Goal: Task Accomplishment & Management: Use online tool/utility

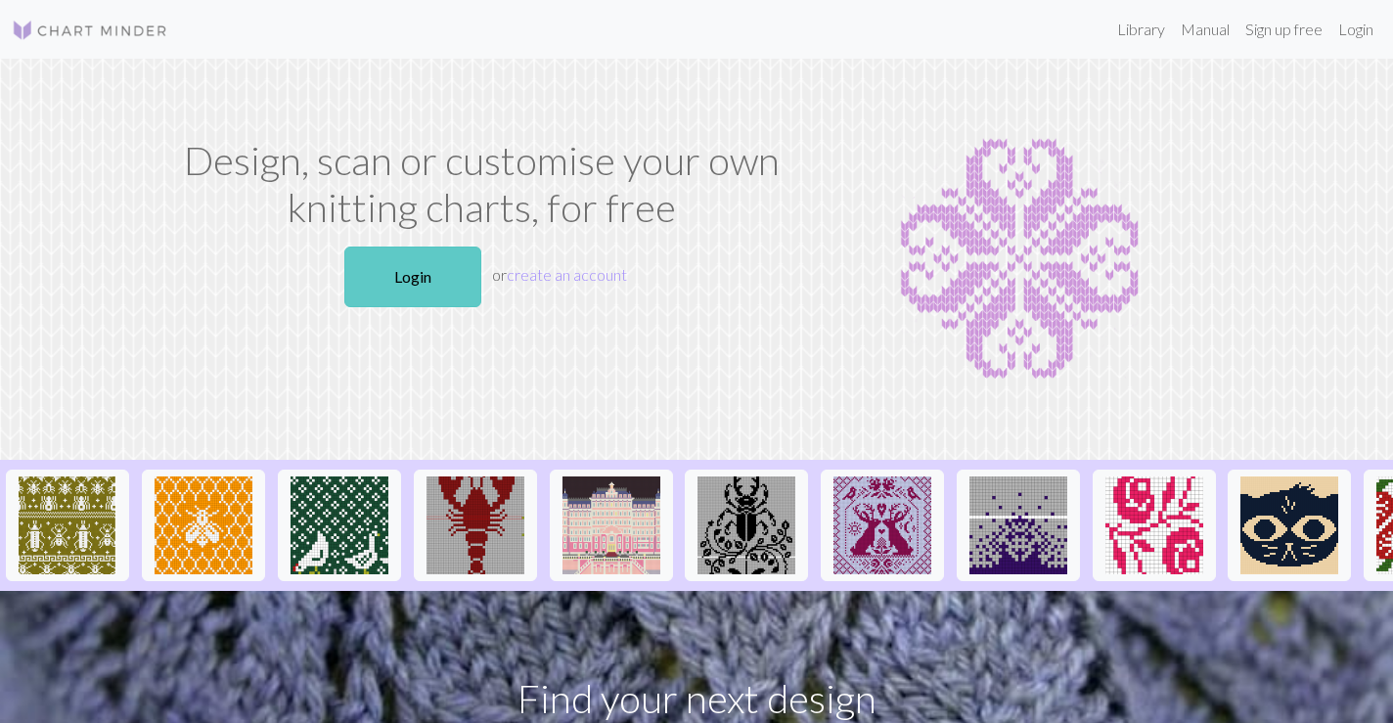
click at [407, 259] on link "Login" at bounding box center [412, 277] width 137 height 61
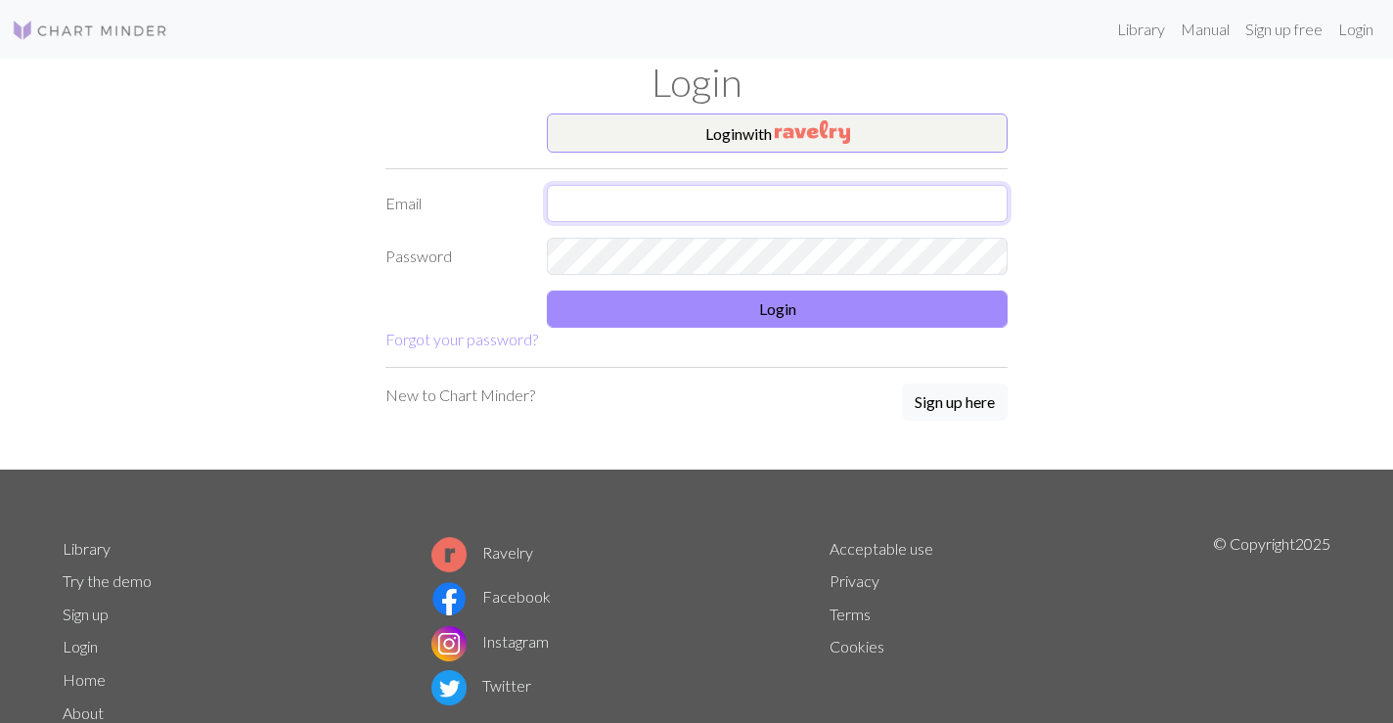
type input "[PERSON_NAME][EMAIL_ADDRESS][DOMAIN_NAME]"
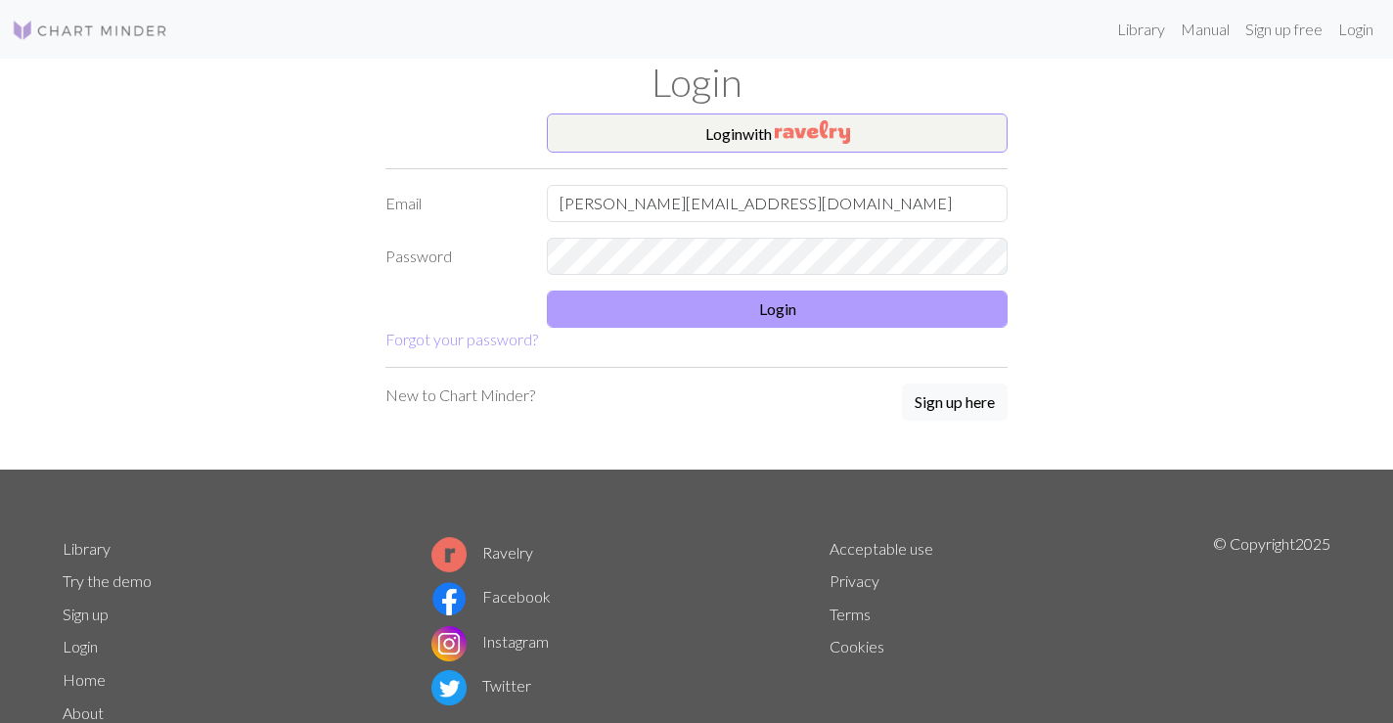
click at [777, 307] on button "Login" at bounding box center [777, 309] width 461 height 37
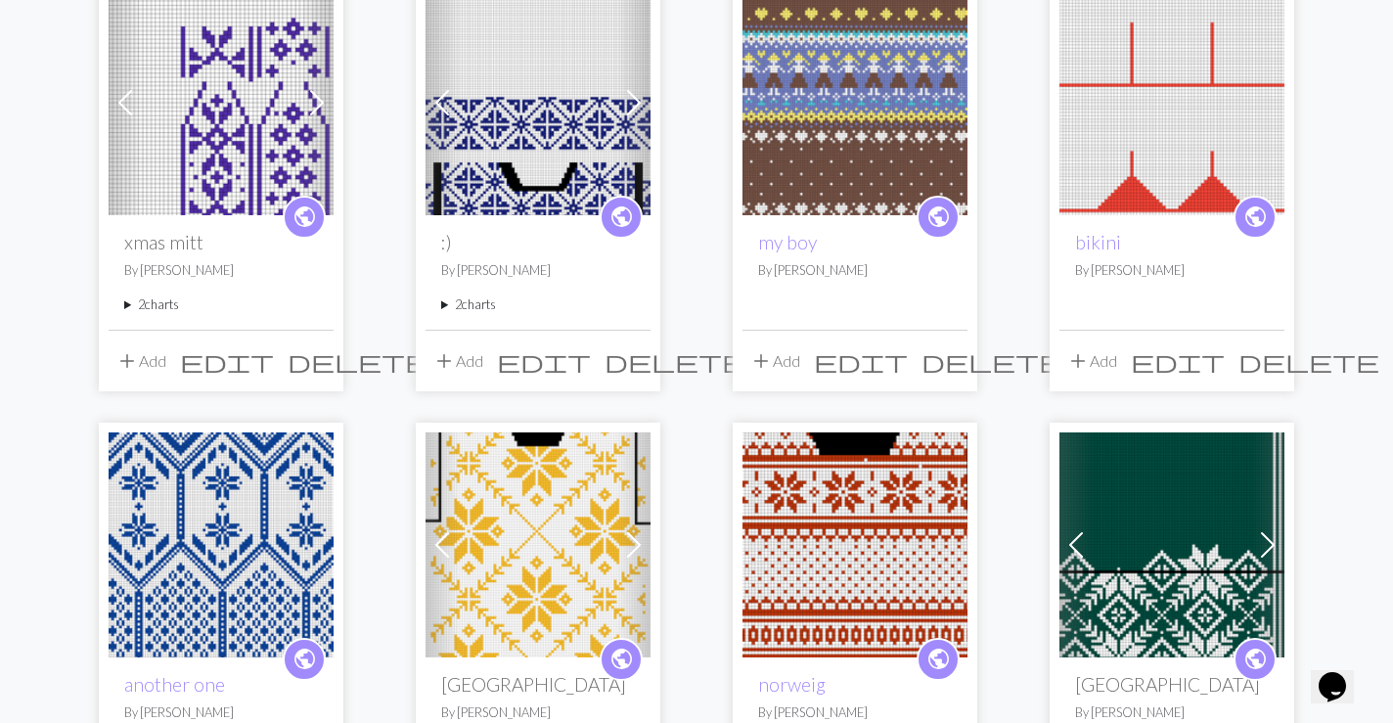
scroll to position [1089, 0]
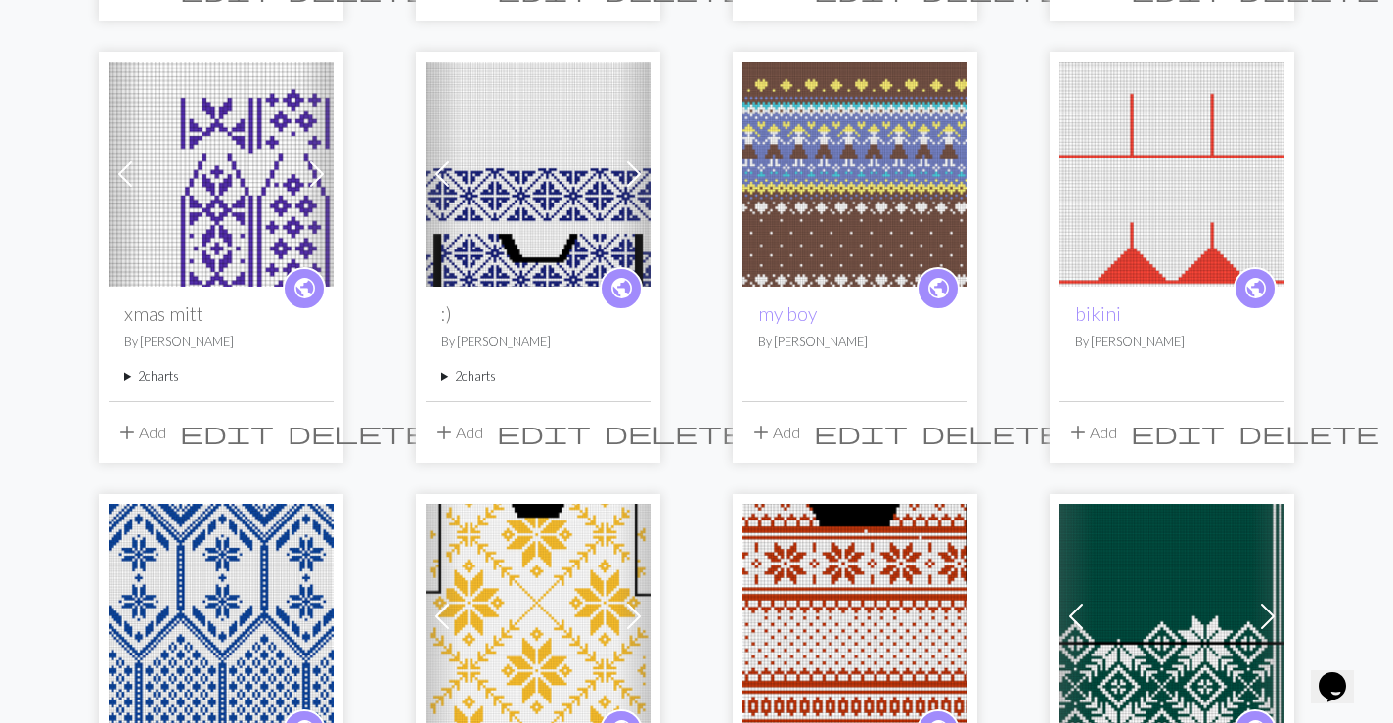
click at [472, 377] on summary "2 charts" at bounding box center [538, 376] width 194 height 19
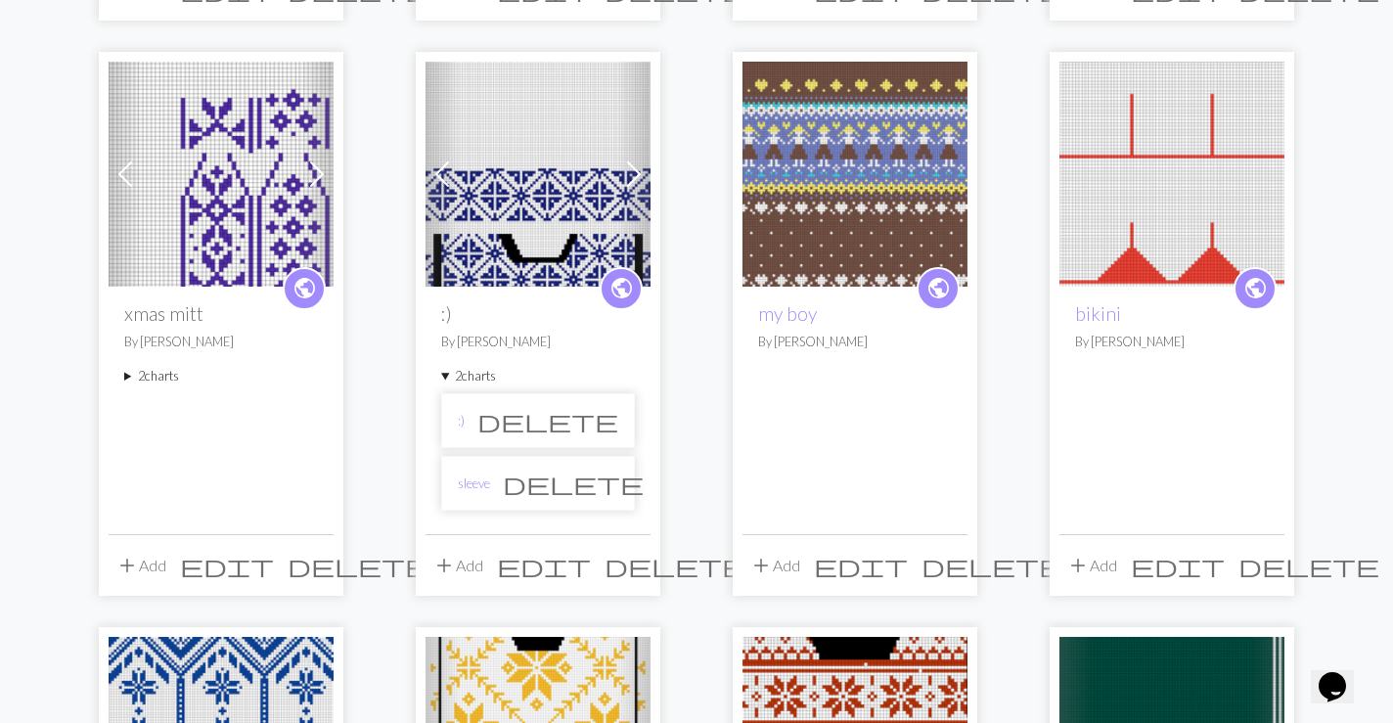
click at [457, 427] on li ":) delete" at bounding box center [538, 420] width 194 height 55
click at [460, 416] on link ":)" at bounding box center [461, 421] width 7 height 19
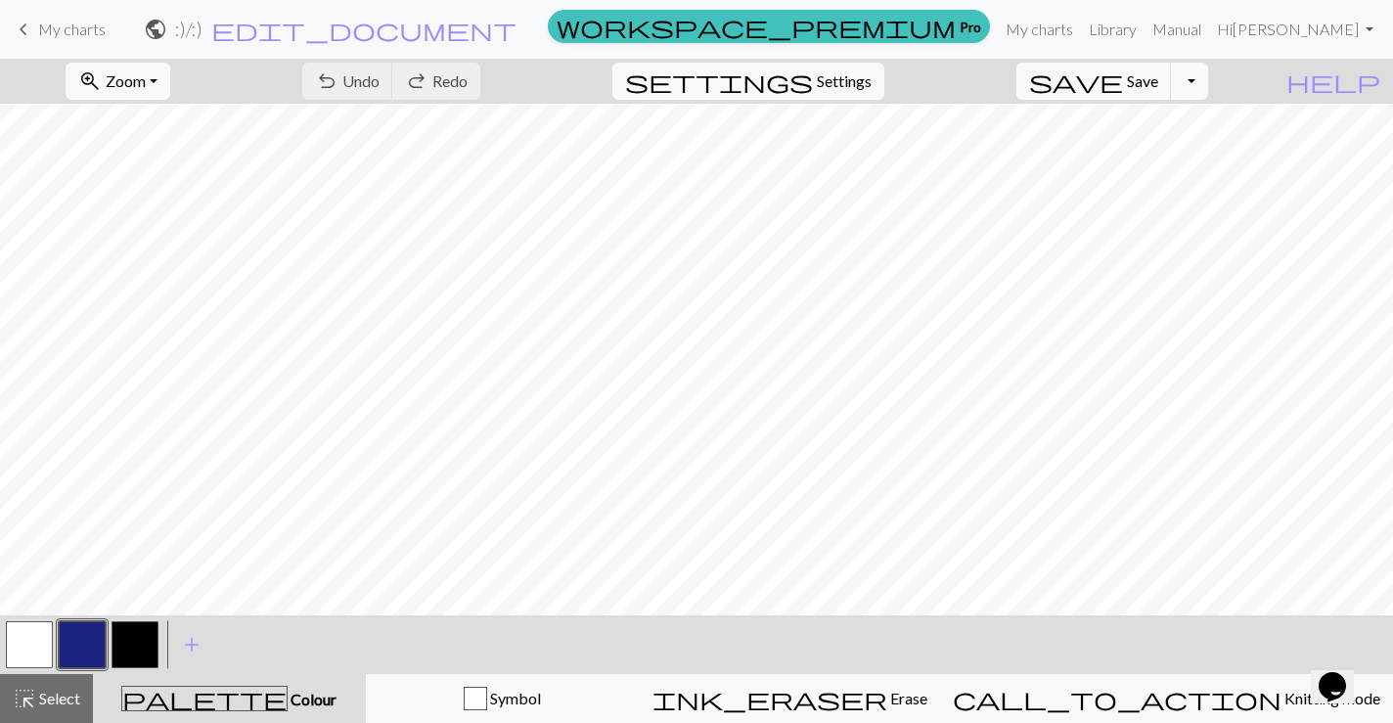
scroll to position [1533, 952]
click at [64, 34] on span "My charts" at bounding box center [72, 29] width 68 height 19
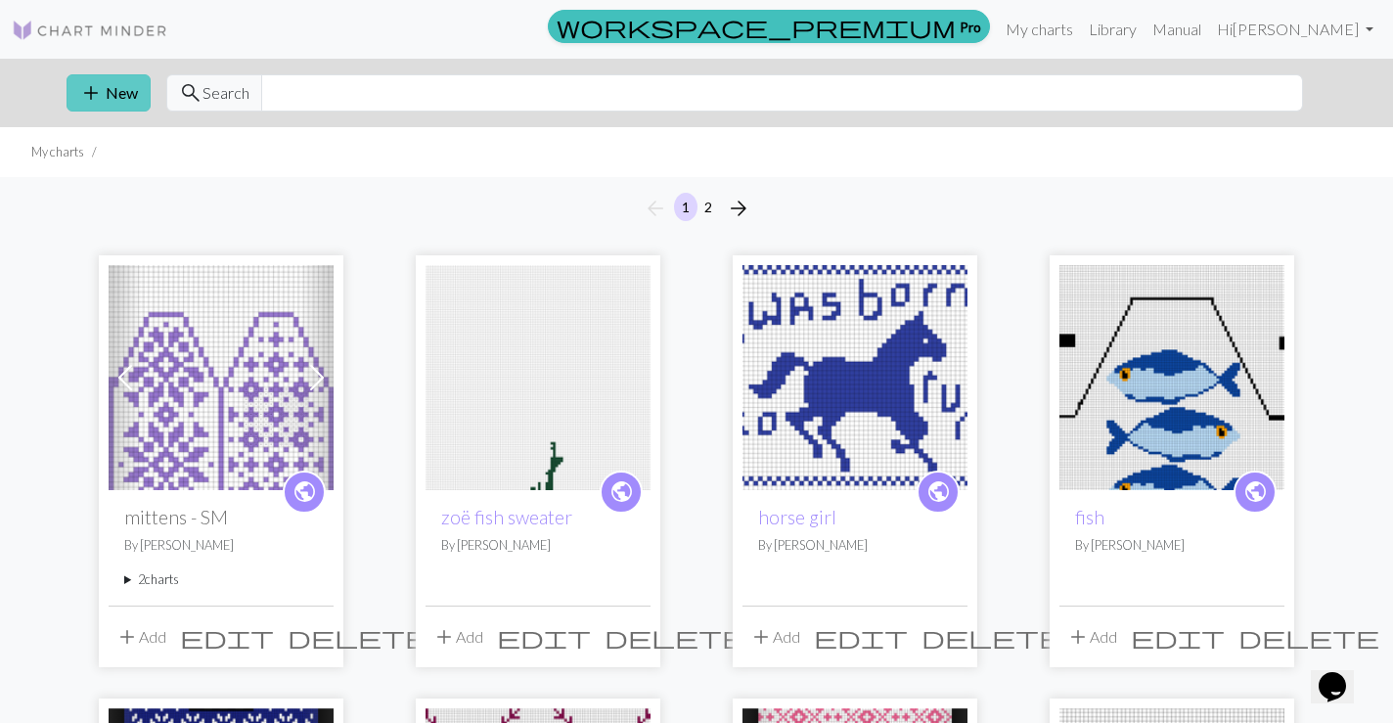
click at [99, 80] on span "add" at bounding box center [90, 92] width 23 height 27
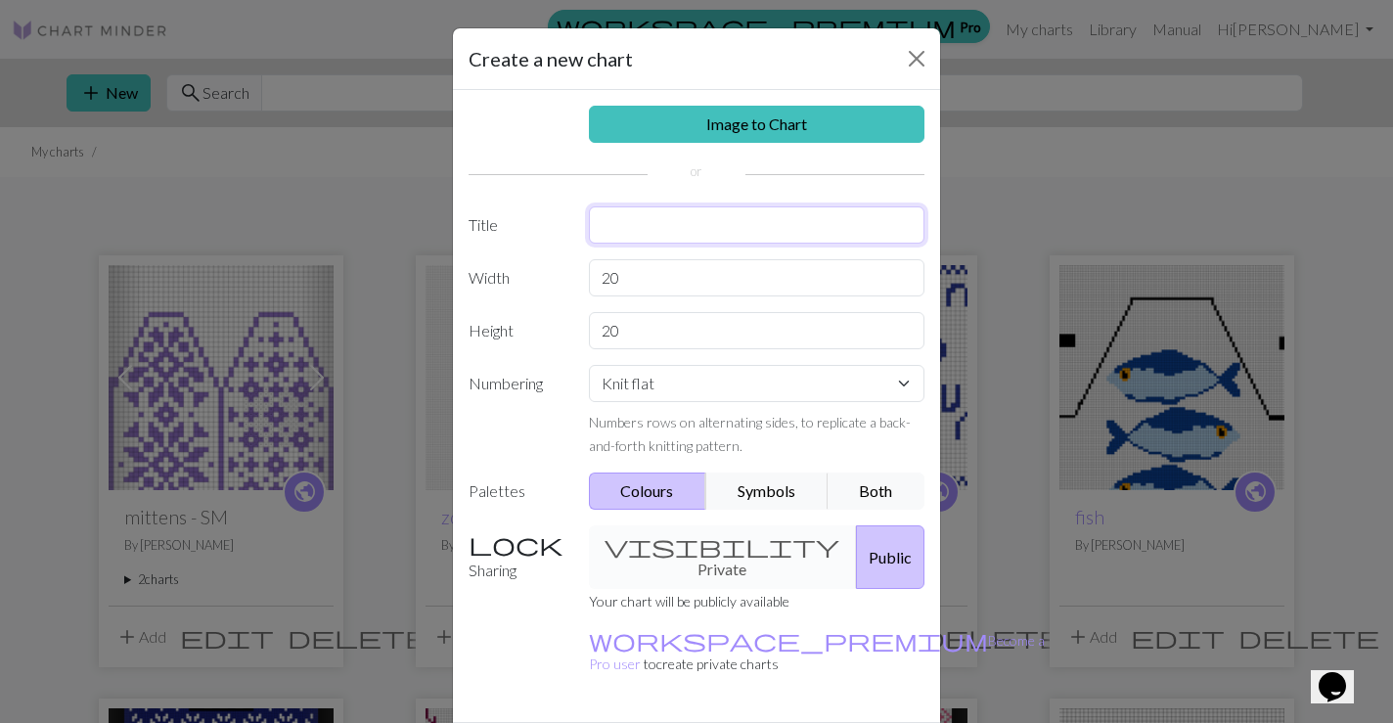
click at [641, 227] on input "text" at bounding box center [757, 224] width 337 height 37
type input "fishies"
drag, startPoint x: 622, startPoint y: 280, endPoint x: 565, endPoint y: 277, distance: 57.8
click at [565, 277] on div "Width 20" at bounding box center [696, 277] width 479 height 37
type input "96"
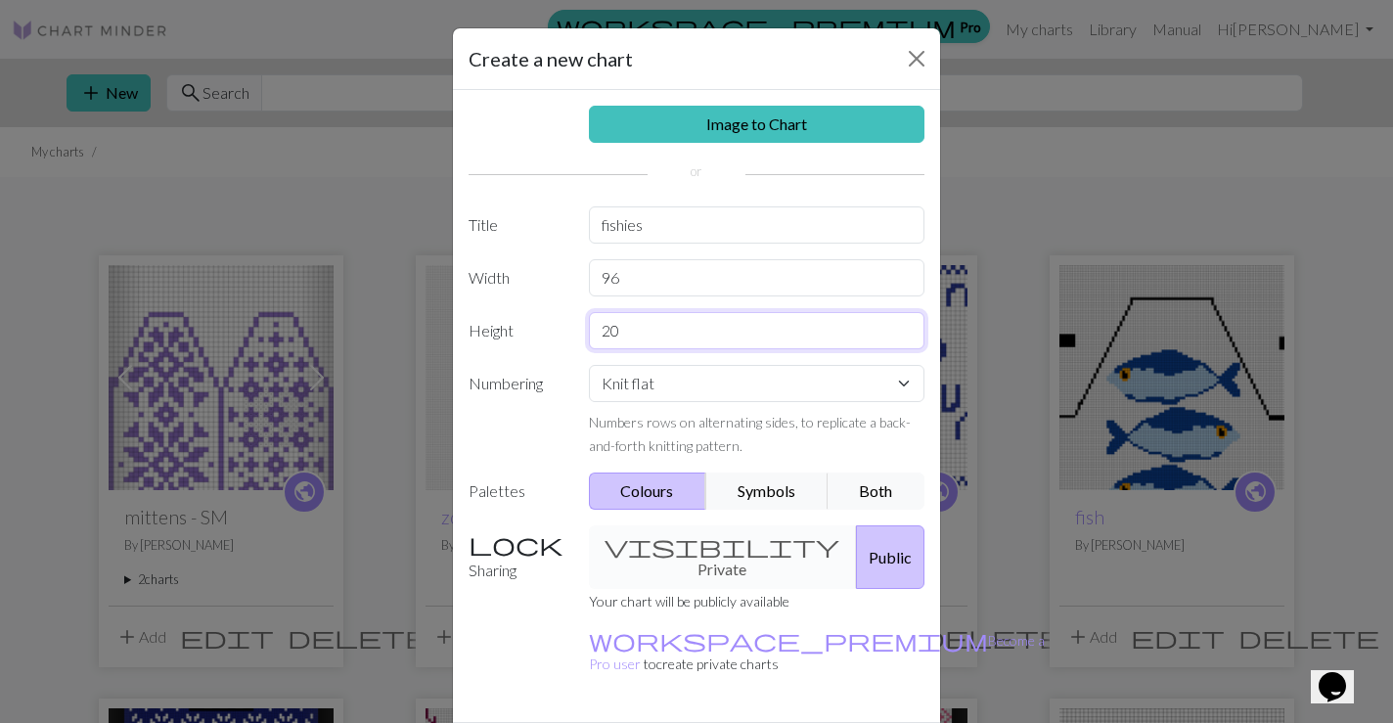
drag, startPoint x: 643, startPoint y: 330, endPoint x: 572, endPoint y: 320, distance: 71.1
click at [572, 320] on div "Height 20" at bounding box center [696, 330] width 479 height 37
type input "80"
click at [856, 546] on button "Public" at bounding box center [890, 557] width 68 height 64
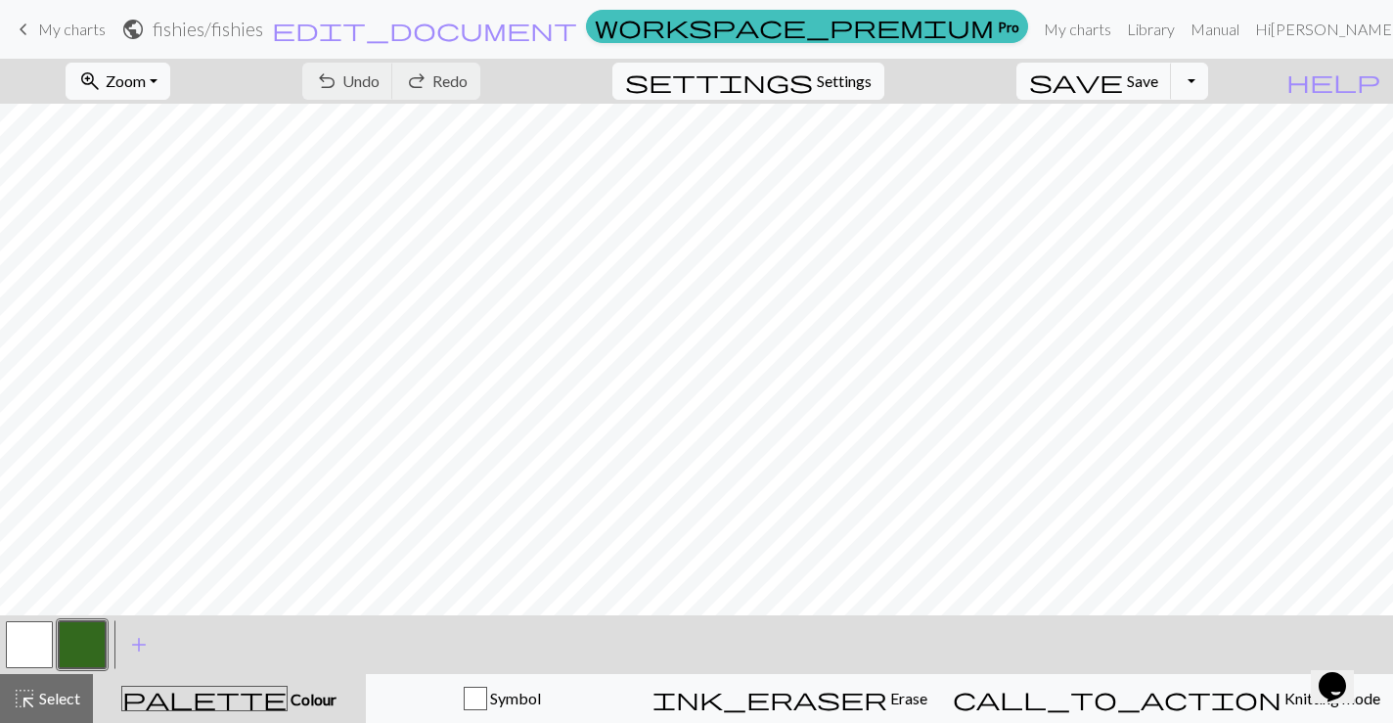
click at [80, 652] on button "button" at bounding box center [82, 644] width 47 height 47
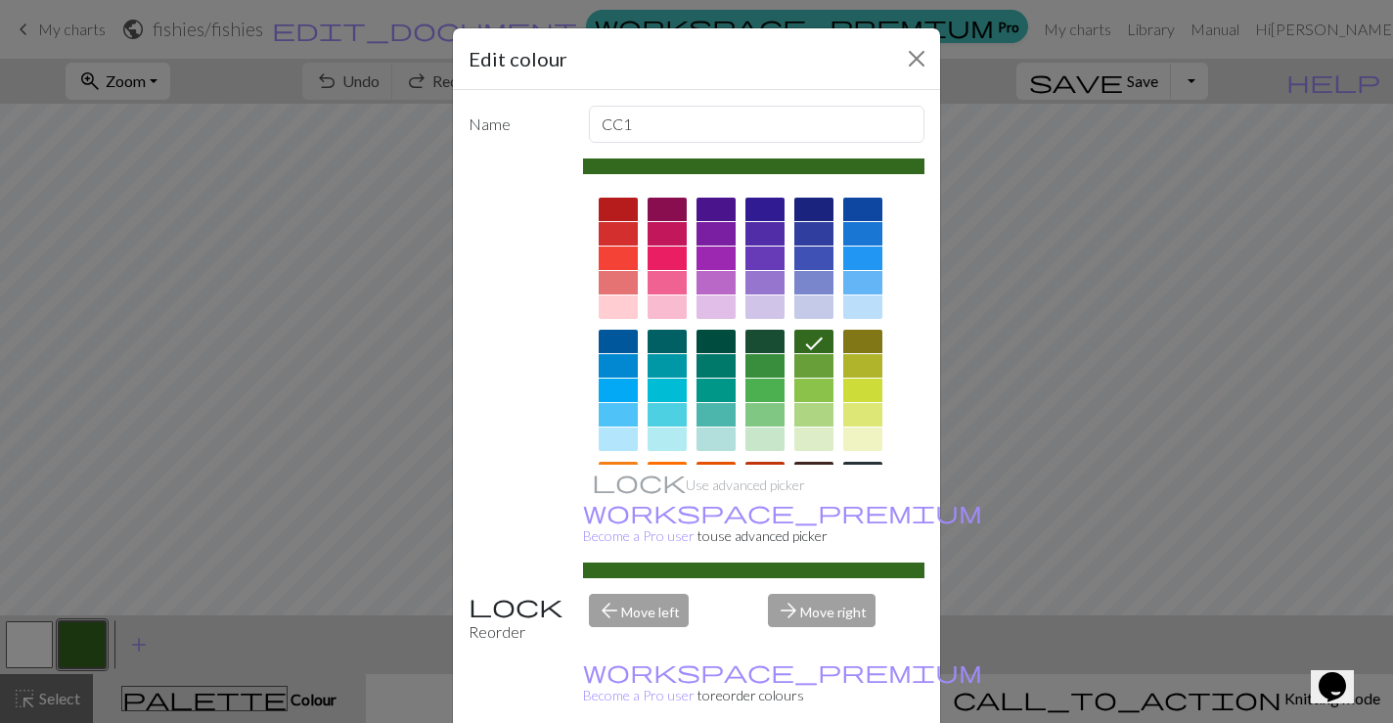
click at [613, 368] on div at bounding box center [618, 365] width 39 height 23
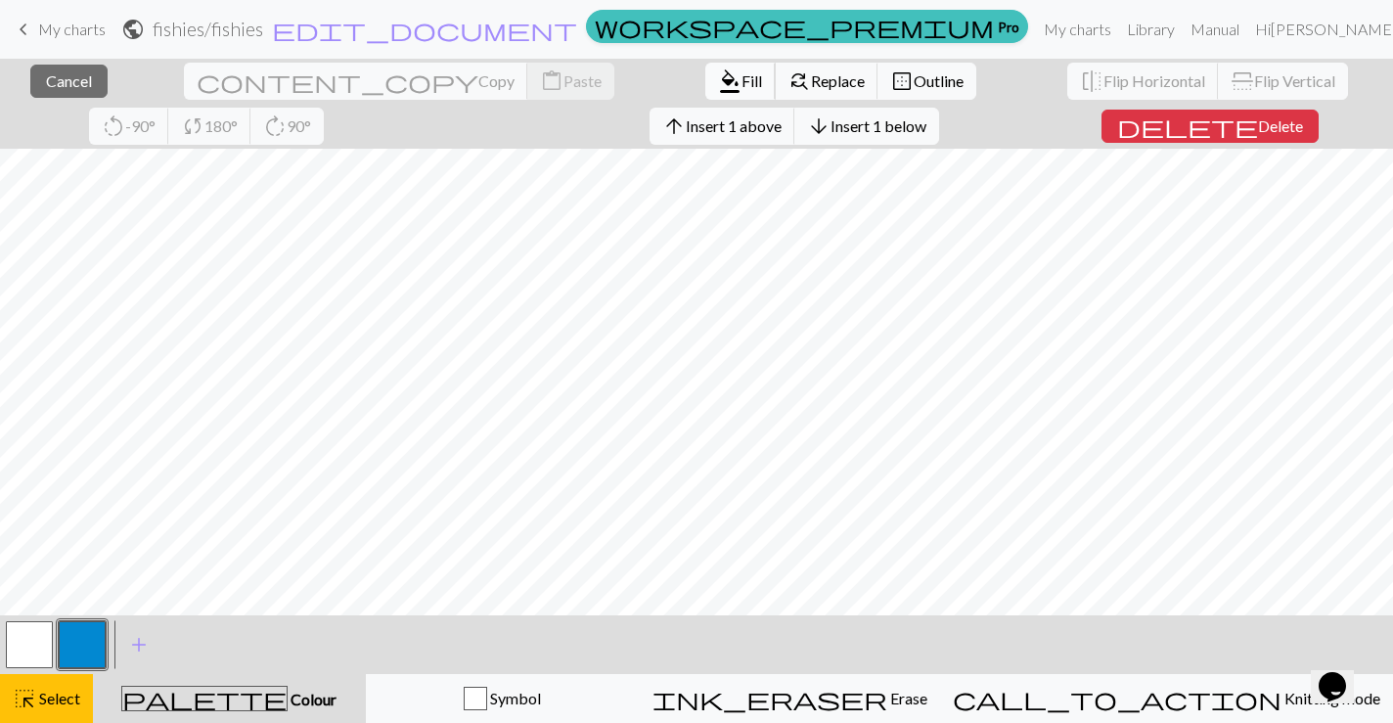
click at [718, 82] on span "format_color_fill" at bounding box center [729, 81] width 23 height 27
click at [742, 77] on span "Fill" at bounding box center [752, 80] width 21 height 19
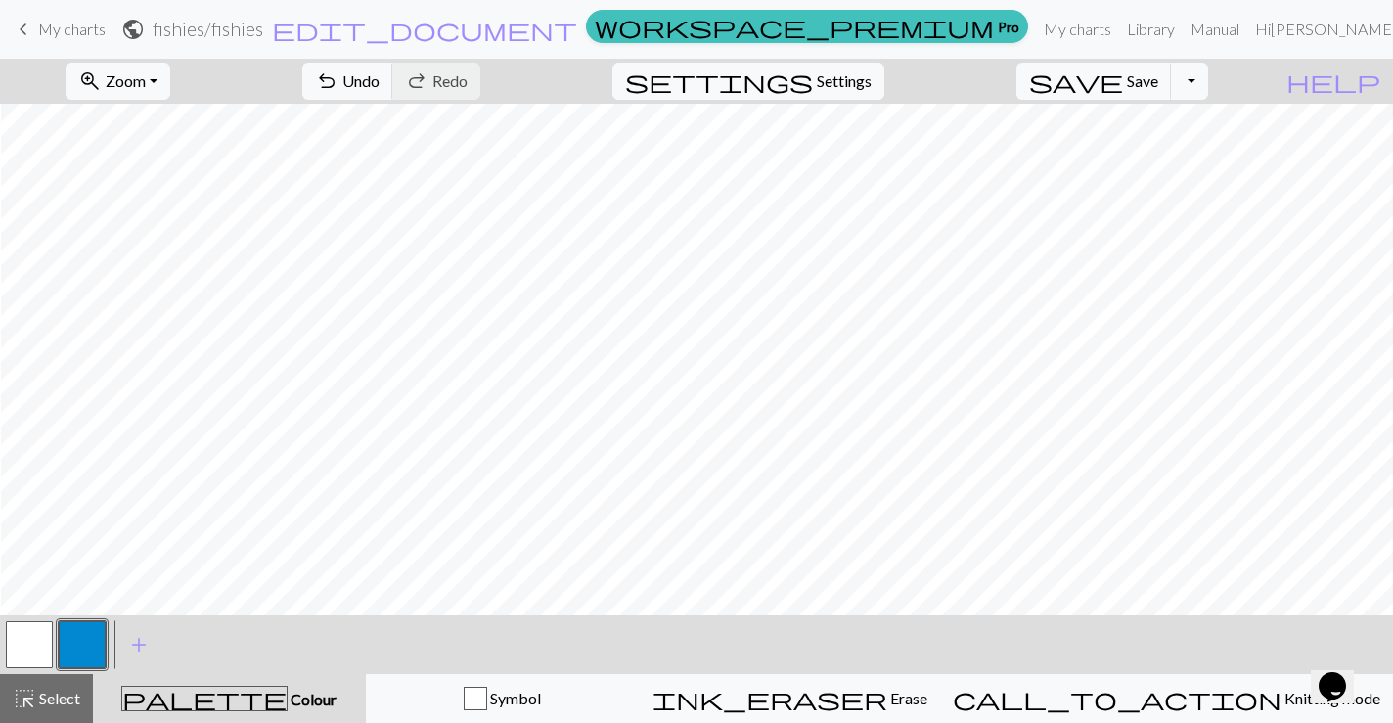
scroll to position [1128, 1212]
click at [38, 642] on button "button" at bounding box center [29, 644] width 47 height 47
click at [68, 646] on button "button" at bounding box center [82, 644] width 47 height 47
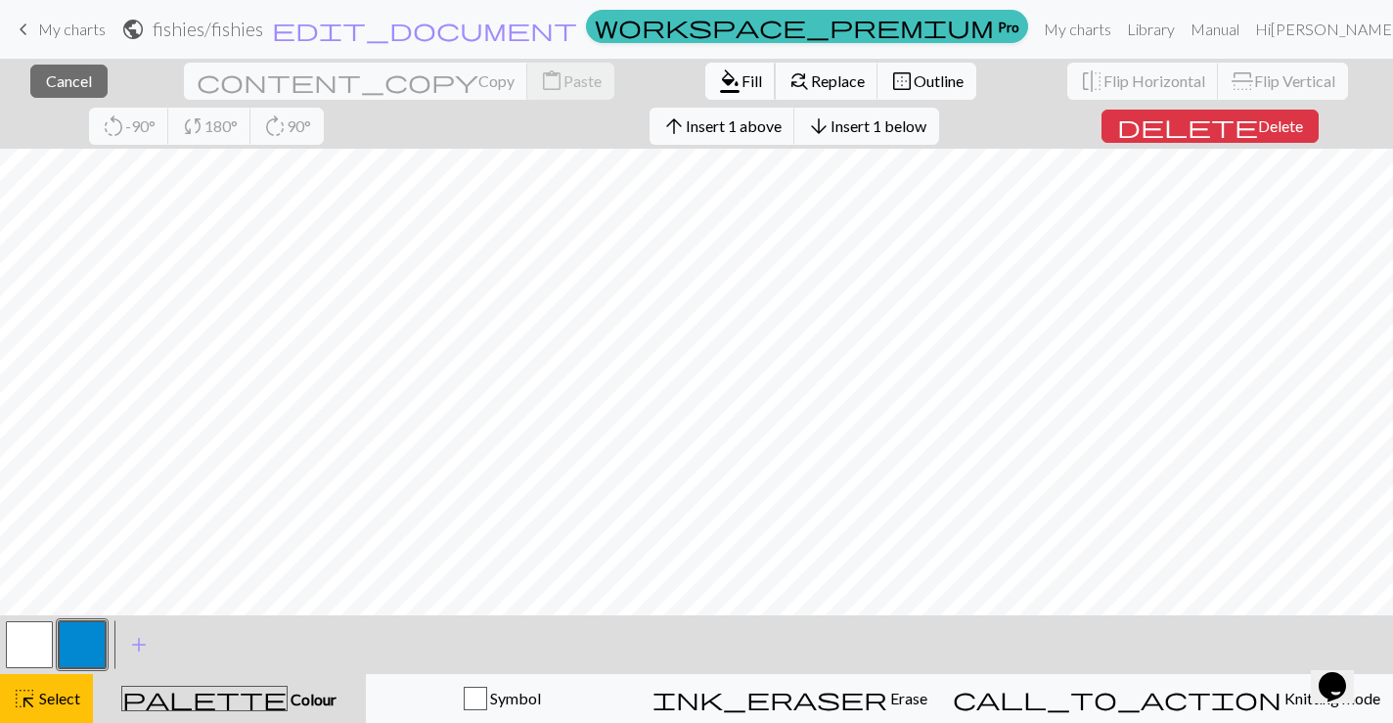
click at [718, 75] on span "format_color_fill" at bounding box center [729, 81] width 23 height 27
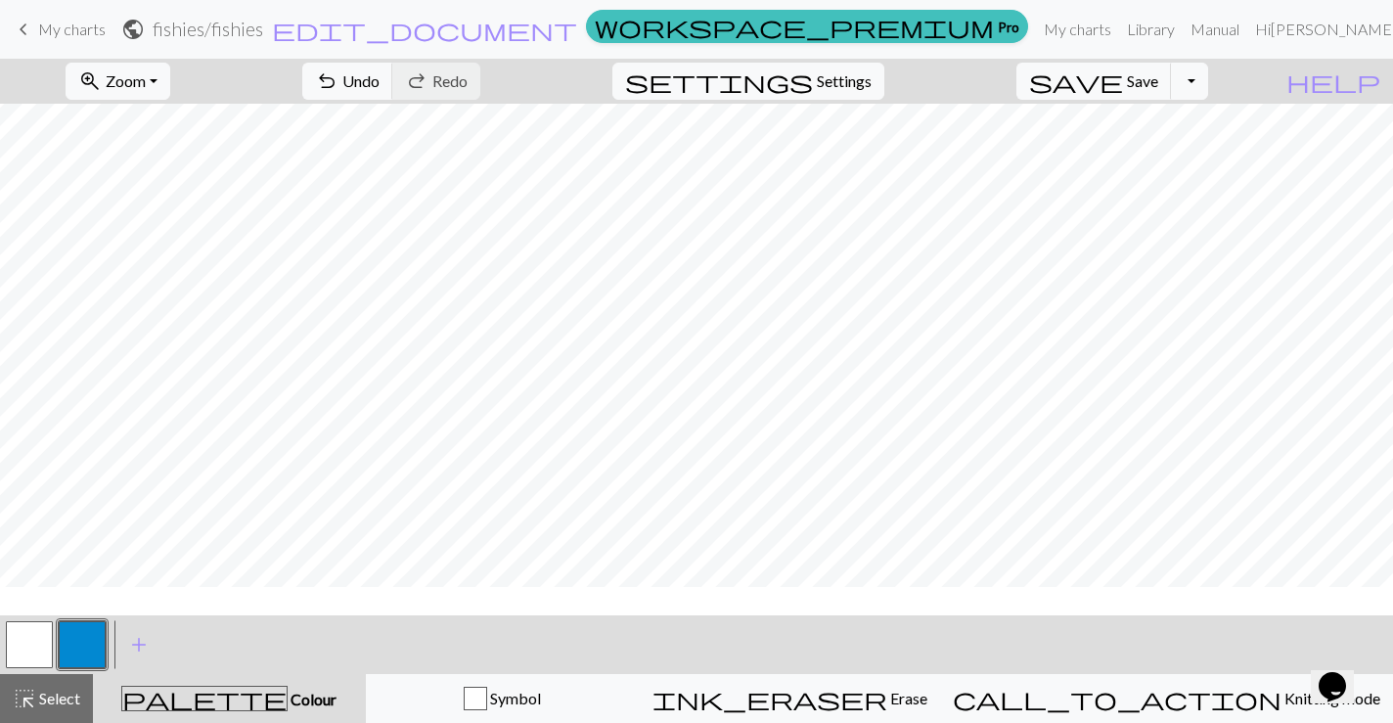
scroll to position [1059, 1212]
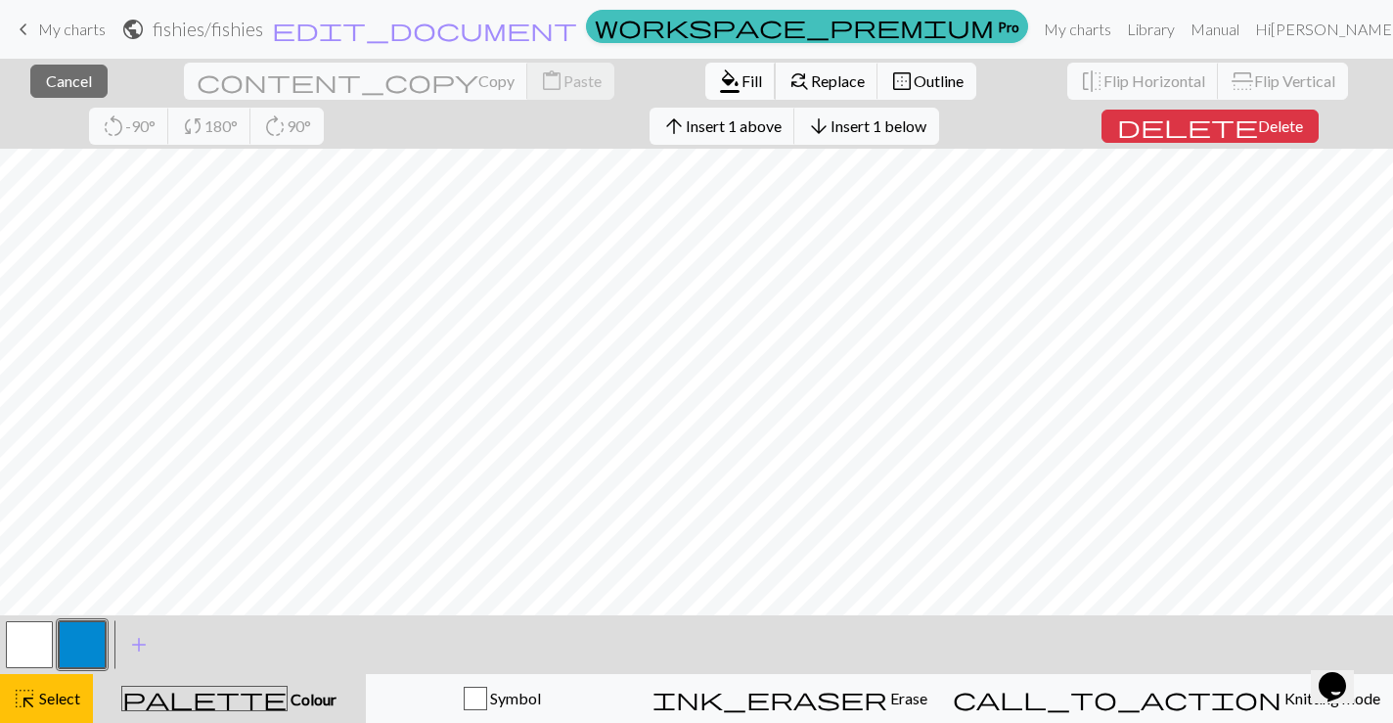
click at [706, 70] on button "format_color_fill Fill" at bounding box center [741, 81] width 70 height 37
click at [706, 63] on button "format_color_fill Fill" at bounding box center [741, 81] width 70 height 37
click at [742, 87] on span "Fill" at bounding box center [752, 80] width 21 height 19
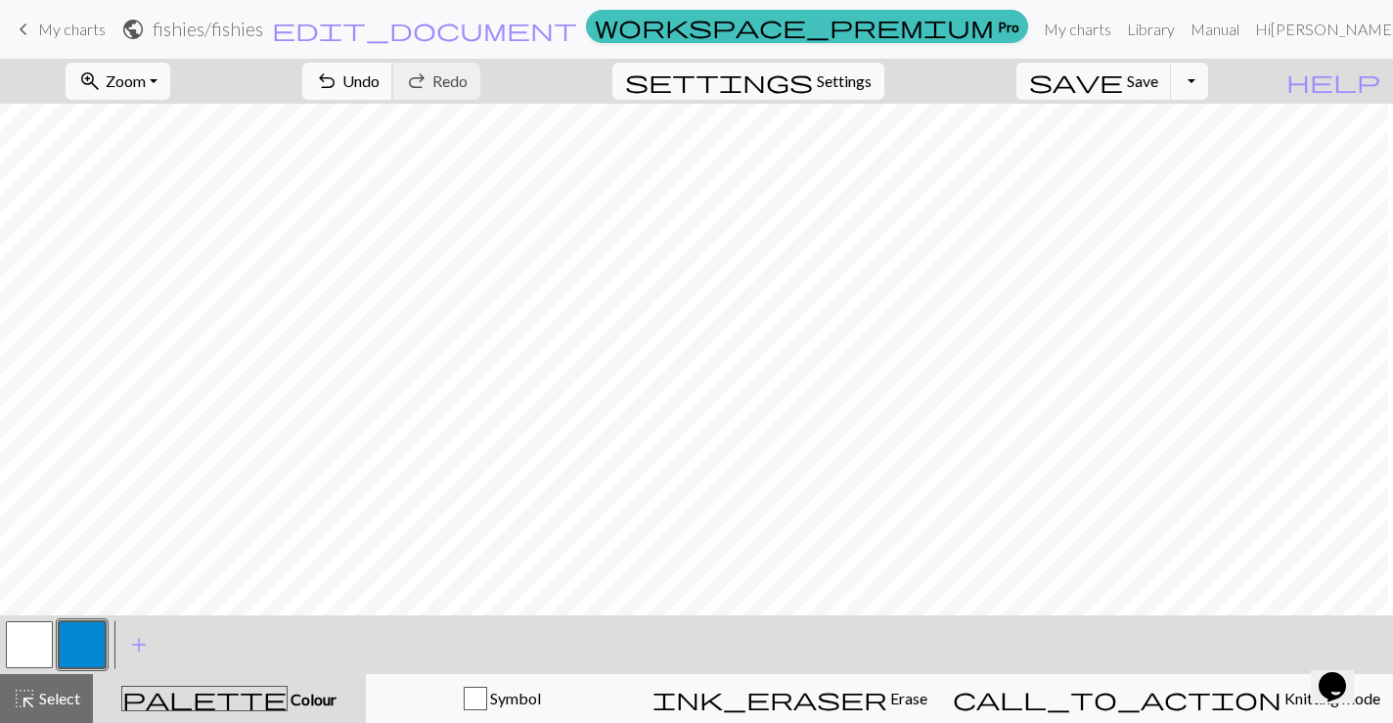
scroll to position [1059, 0]
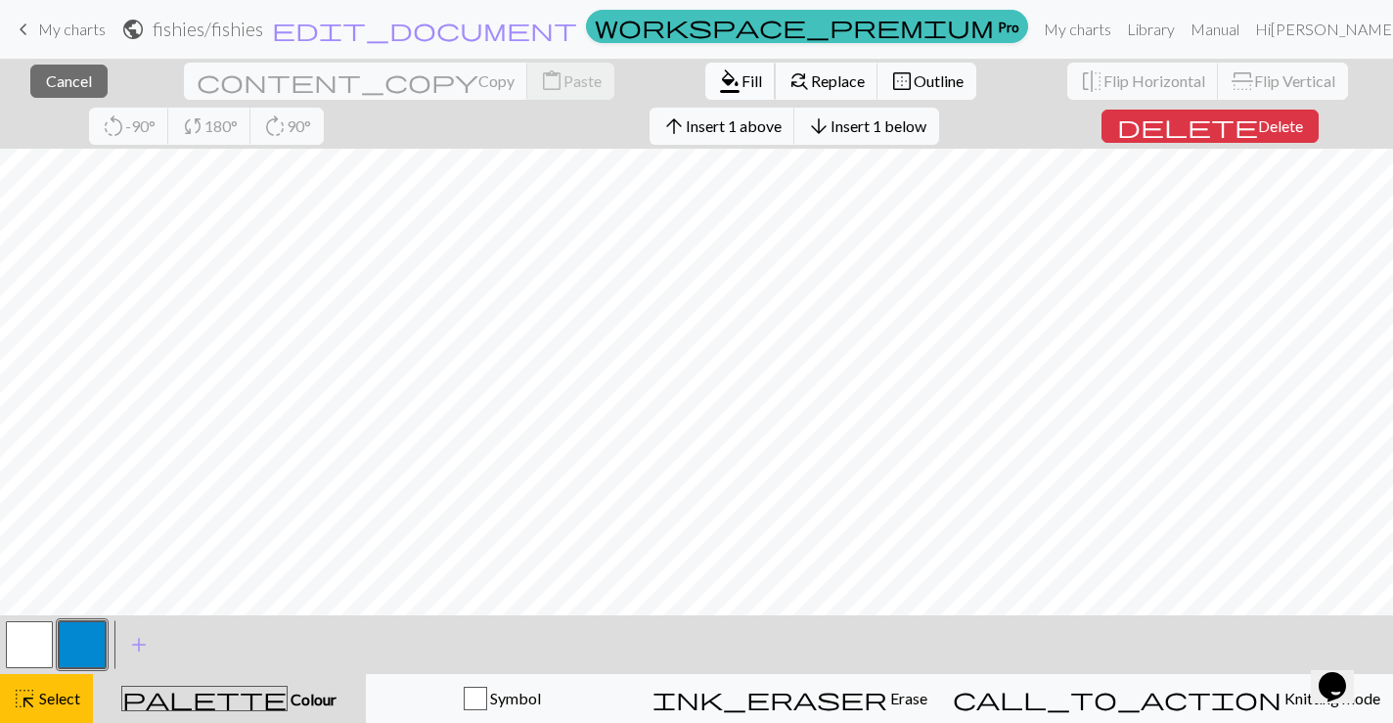
click at [742, 72] on span "Fill" at bounding box center [752, 80] width 21 height 19
click at [718, 87] on span "format_color_fill" at bounding box center [729, 81] width 23 height 27
click at [718, 90] on span "format_color_fill" at bounding box center [729, 81] width 23 height 27
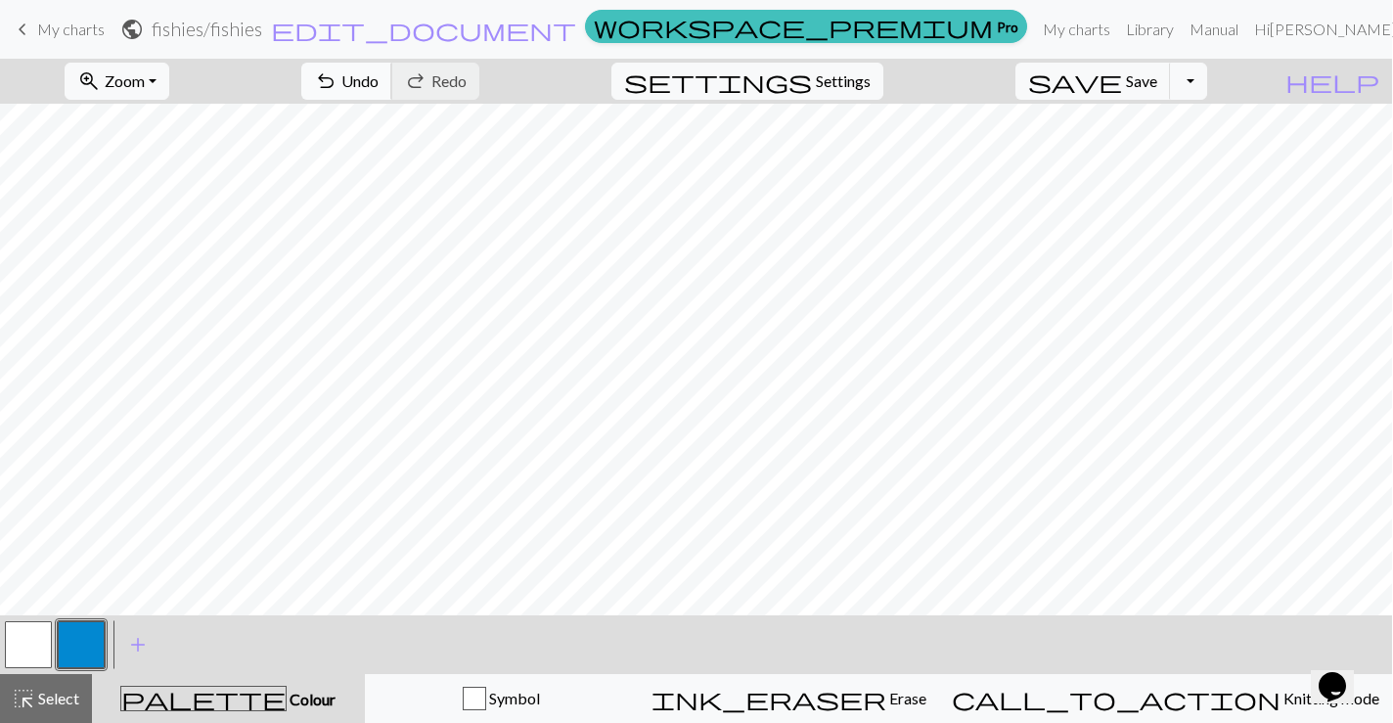
scroll to position [0, 0]
click at [21, 647] on button "button" at bounding box center [29, 644] width 47 height 47
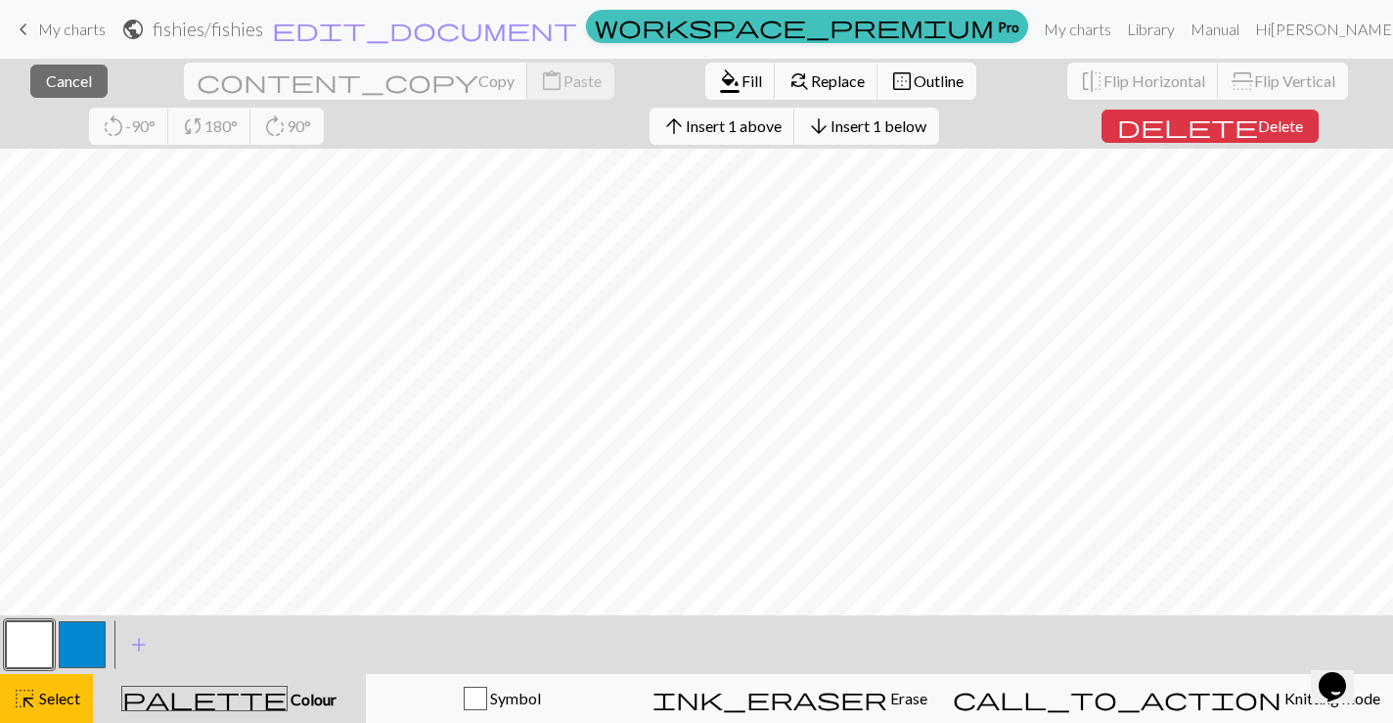
click at [75, 649] on button "button" at bounding box center [82, 644] width 47 height 47
click at [742, 71] on span "Fill" at bounding box center [752, 80] width 21 height 19
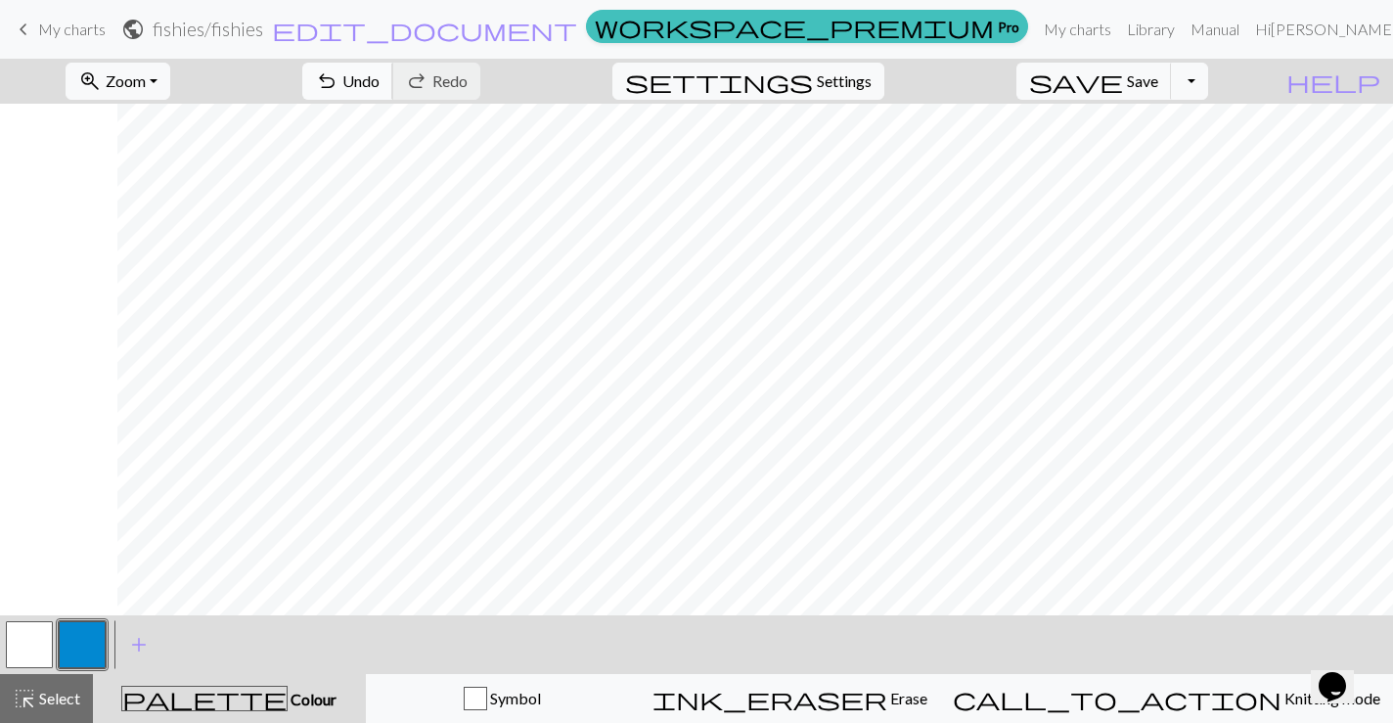
scroll to position [1067, 1212]
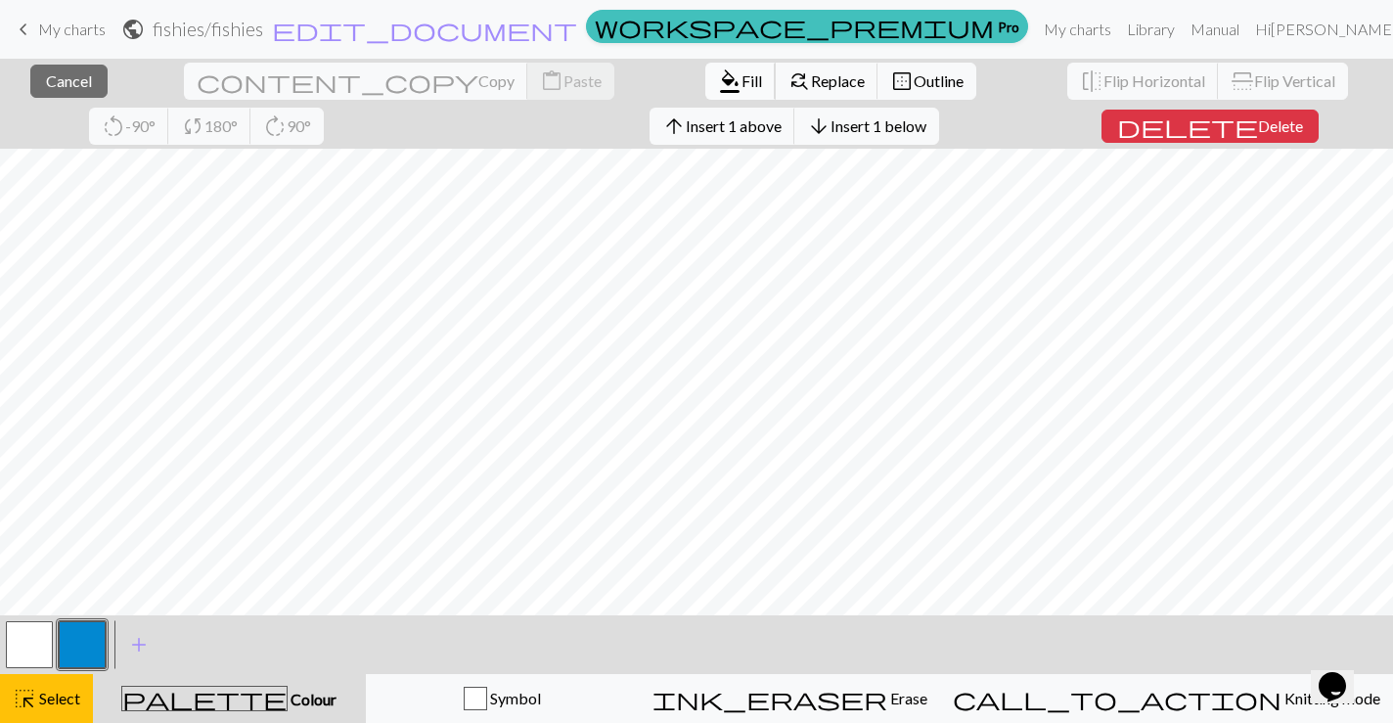
click at [742, 78] on span "Fill" at bounding box center [752, 80] width 21 height 19
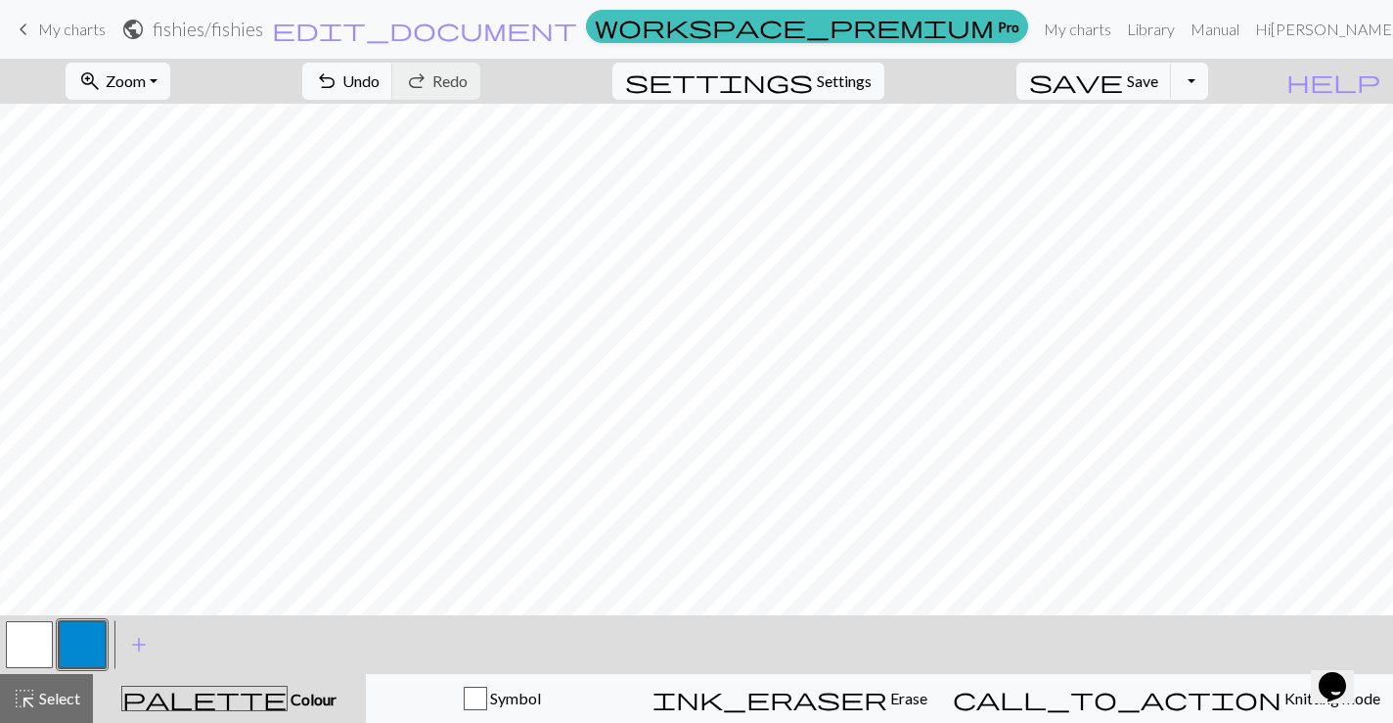
click at [36, 637] on button "button" at bounding box center [29, 644] width 47 height 47
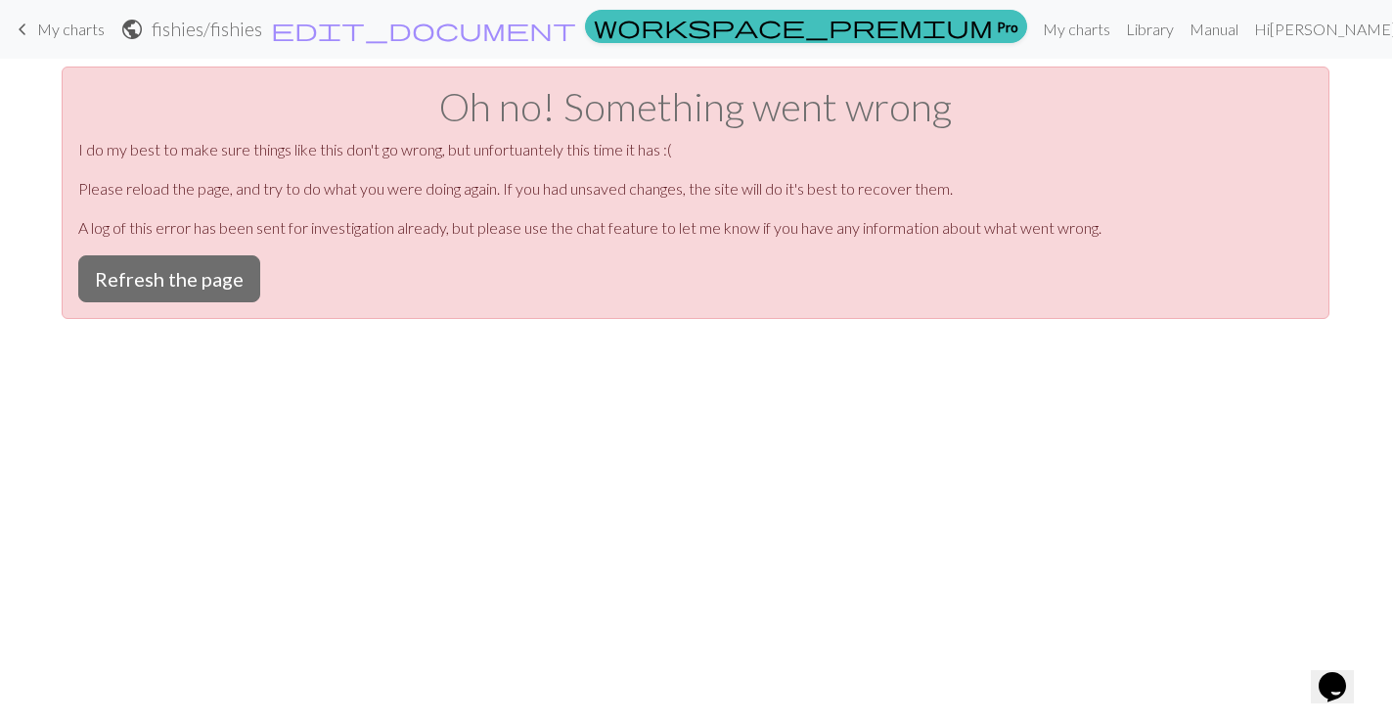
scroll to position [0, 0]
click at [205, 268] on button "Refresh the page" at bounding box center [170, 278] width 182 height 47
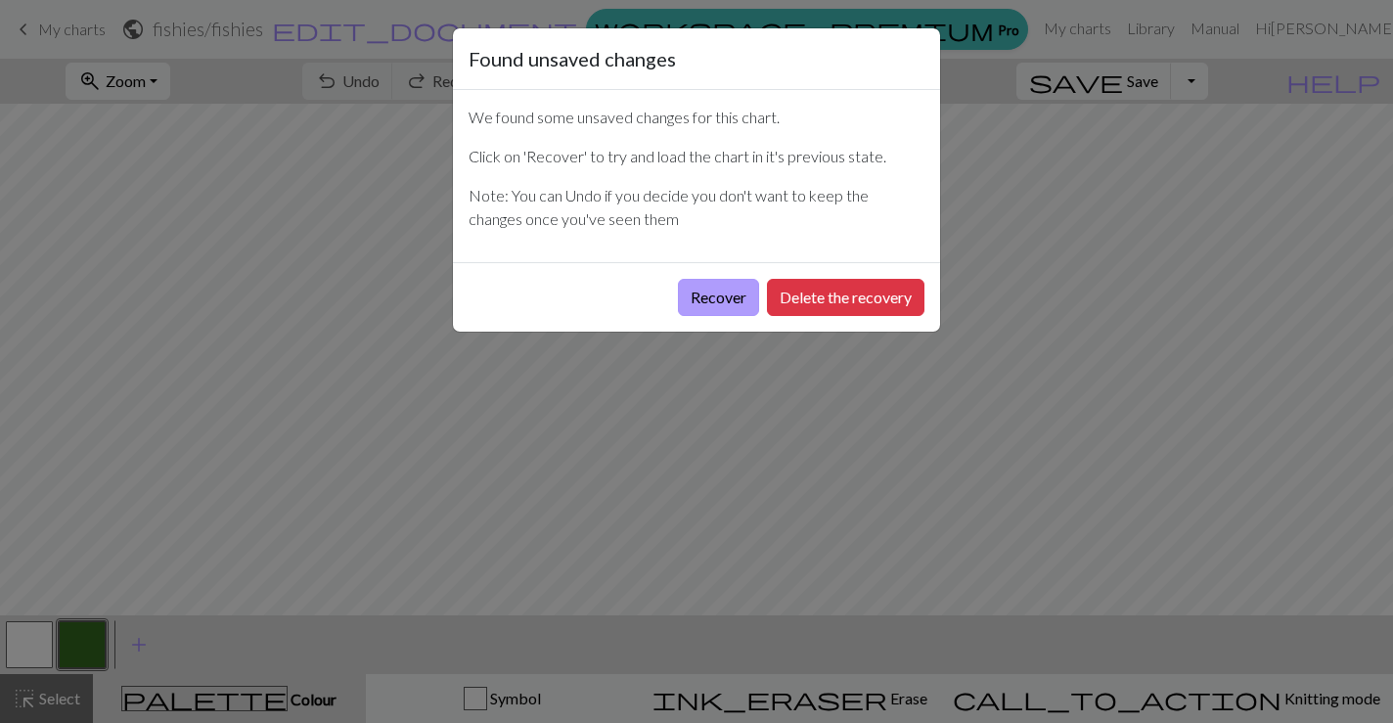
click at [722, 297] on button "Recover" at bounding box center [718, 297] width 81 height 37
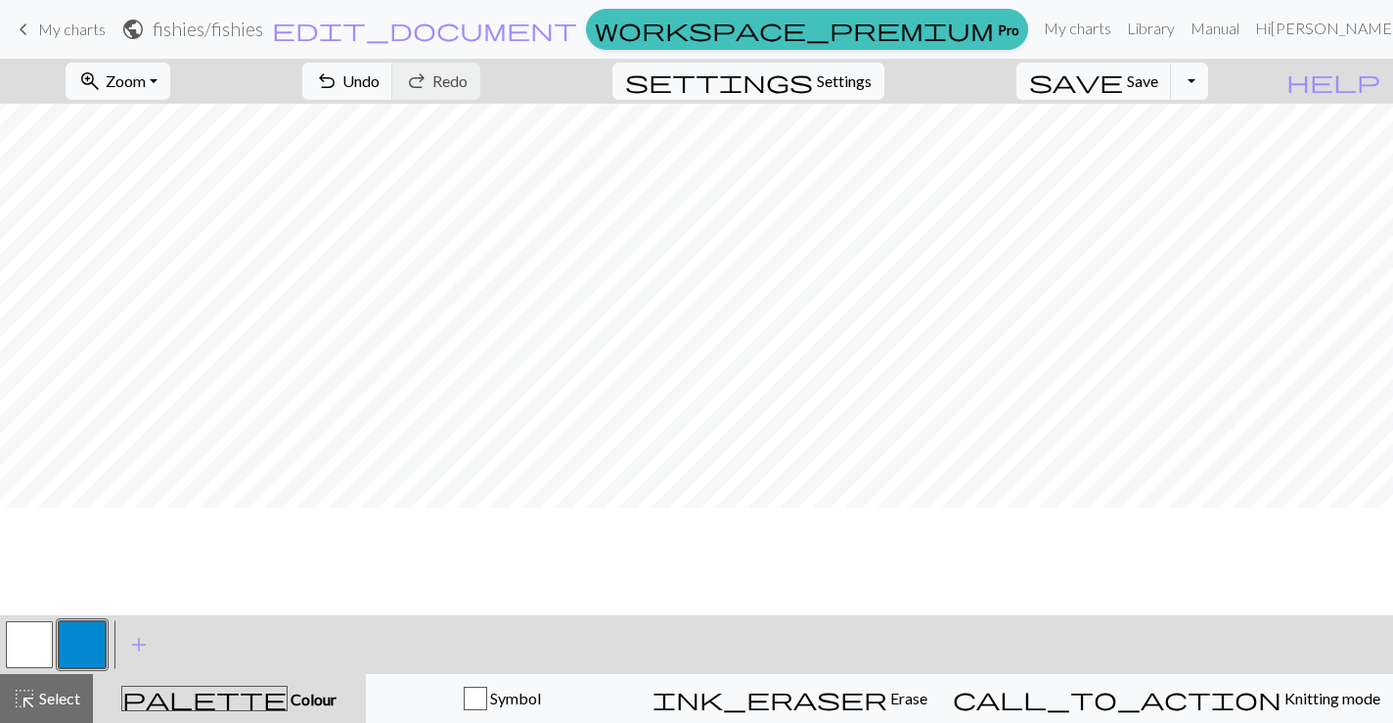
scroll to position [1034, 0]
click at [30, 641] on button "button" at bounding box center [29, 644] width 47 height 47
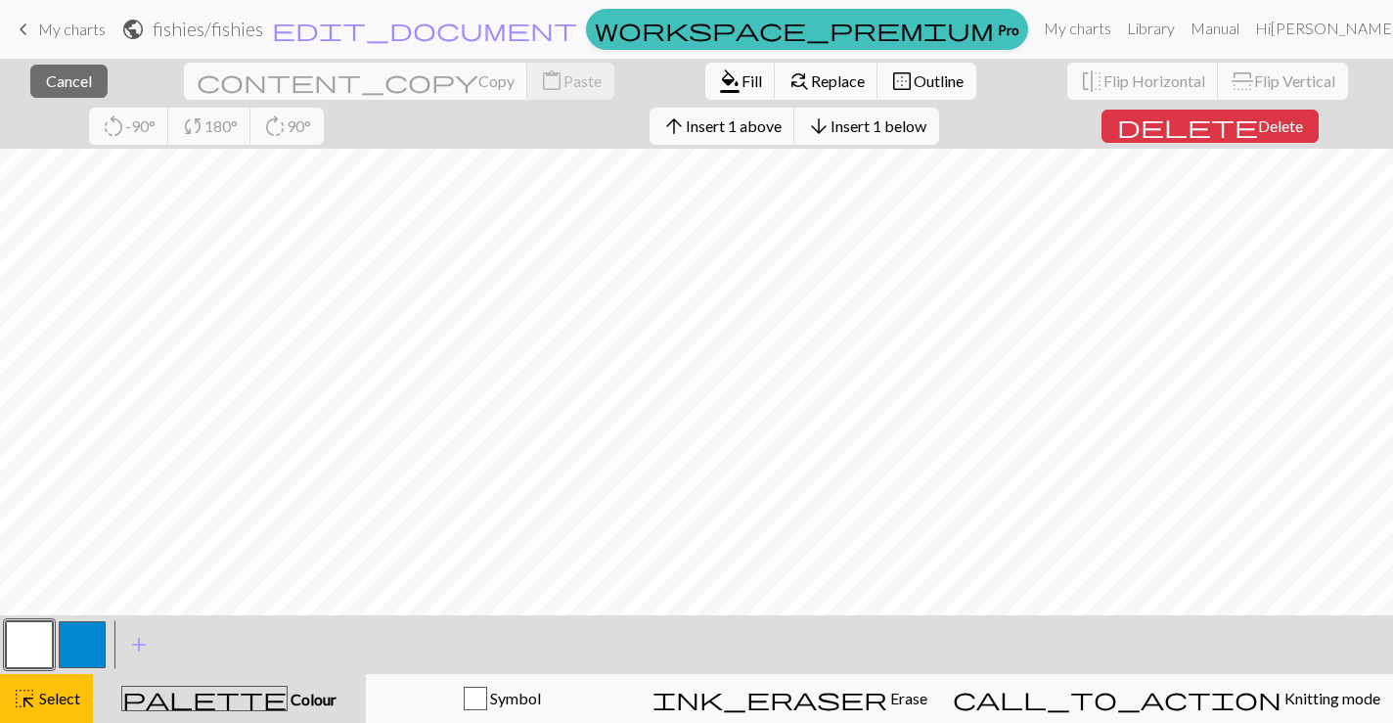
click at [80, 645] on button "button" at bounding box center [82, 644] width 47 height 47
click at [718, 88] on span "format_color_fill" at bounding box center [729, 81] width 23 height 27
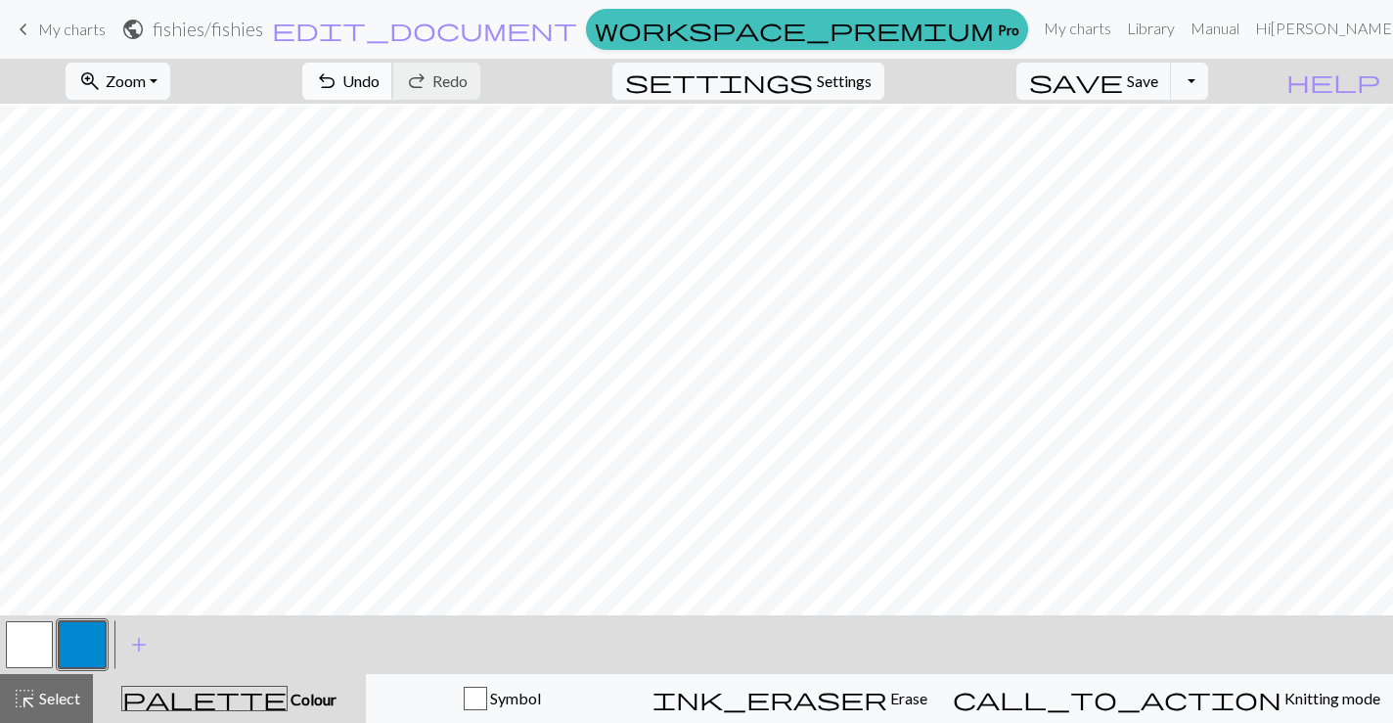
scroll to position [908, 0]
click at [1128, 72] on button "save Save Save" at bounding box center [1095, 81] width 156 height 37
